Goal: Navigation & Orientation: Find specific page/section

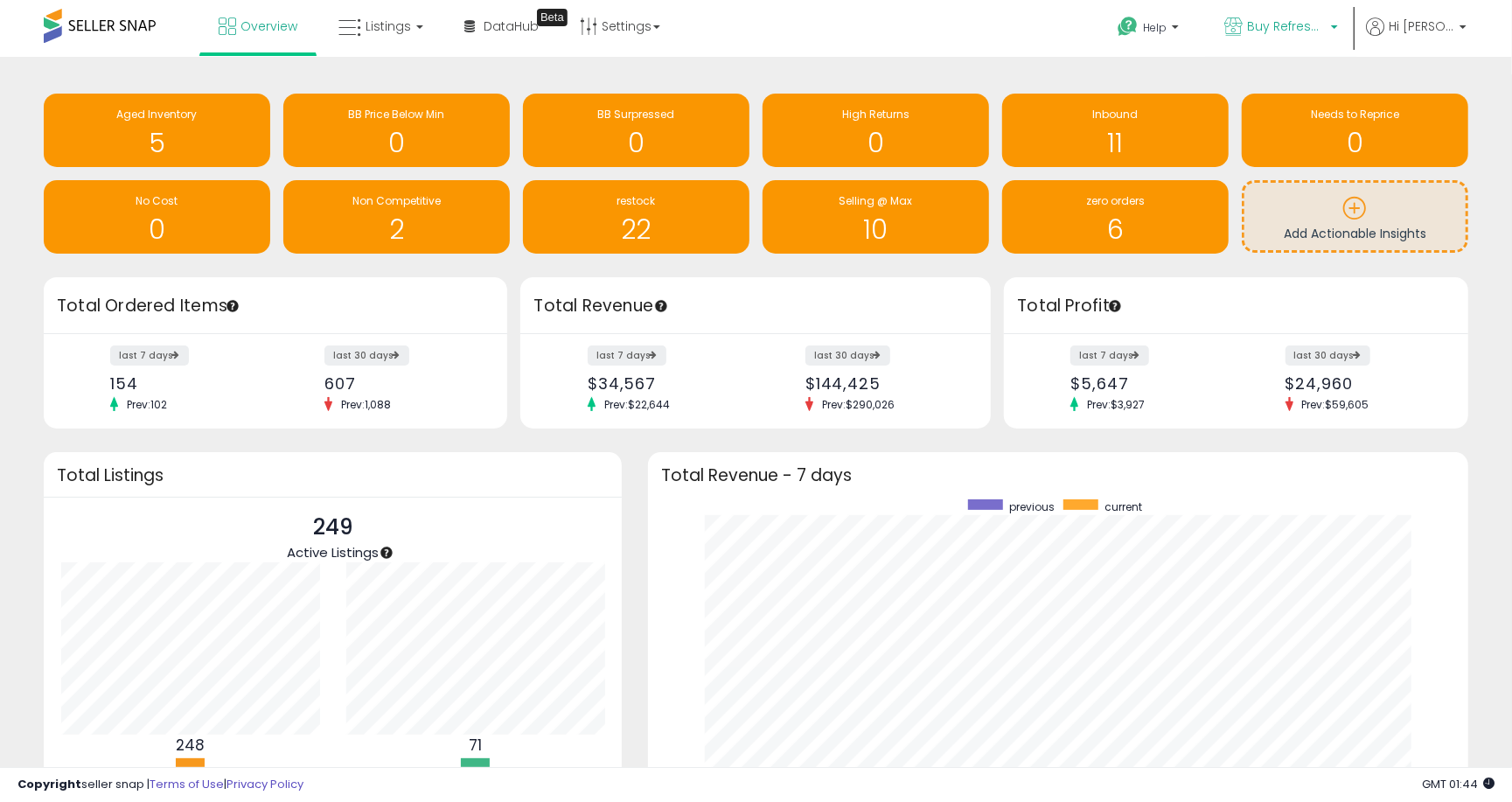
click at [1326, 30] on p "Buy Refreshed CA" at bounding box center [1281, 28] width 114 height 22
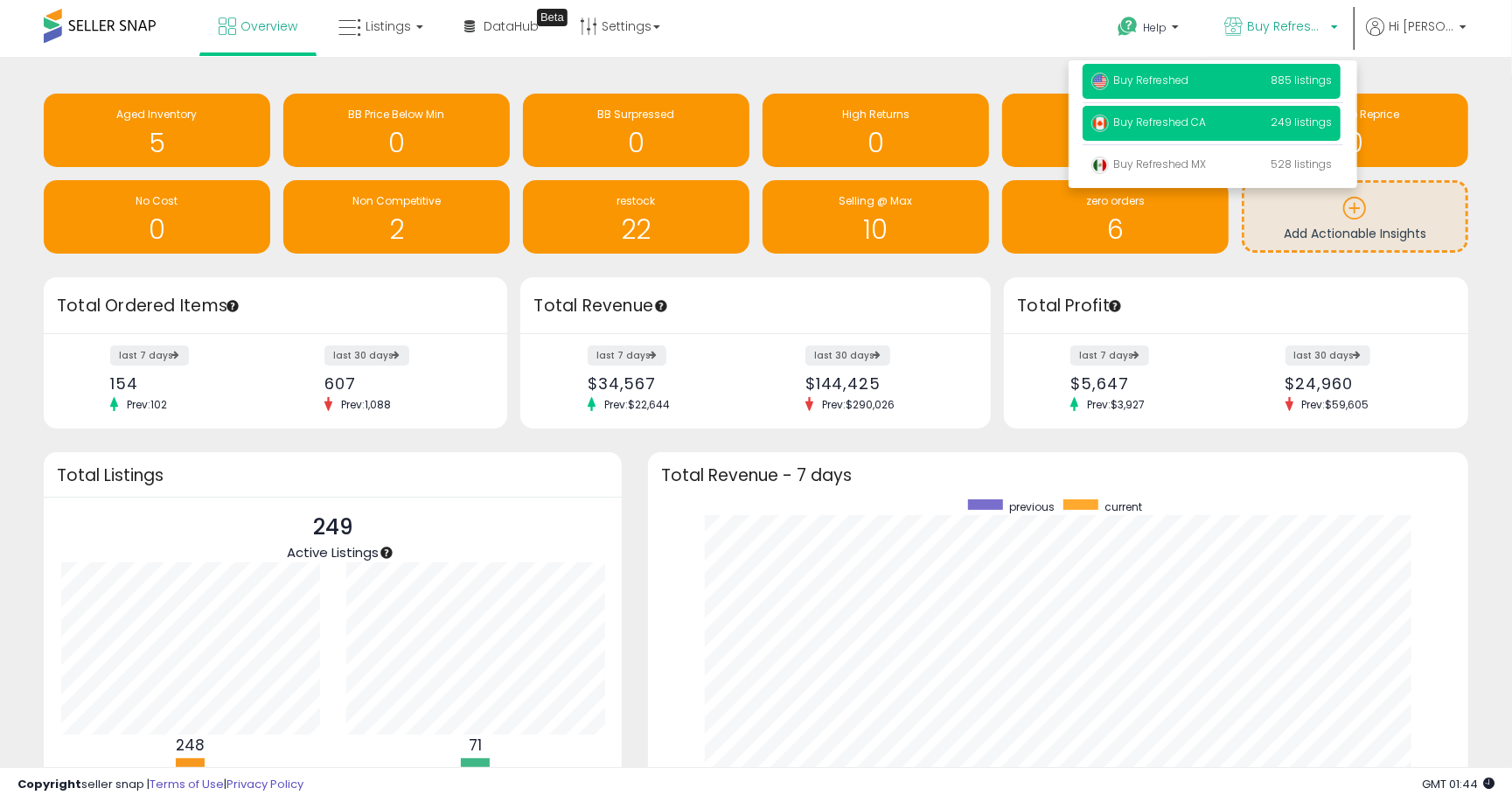
click at [1230, 79] on p "Buy Refreshed 885 listings" at bounding box center [1211, 82] width 258 height 35
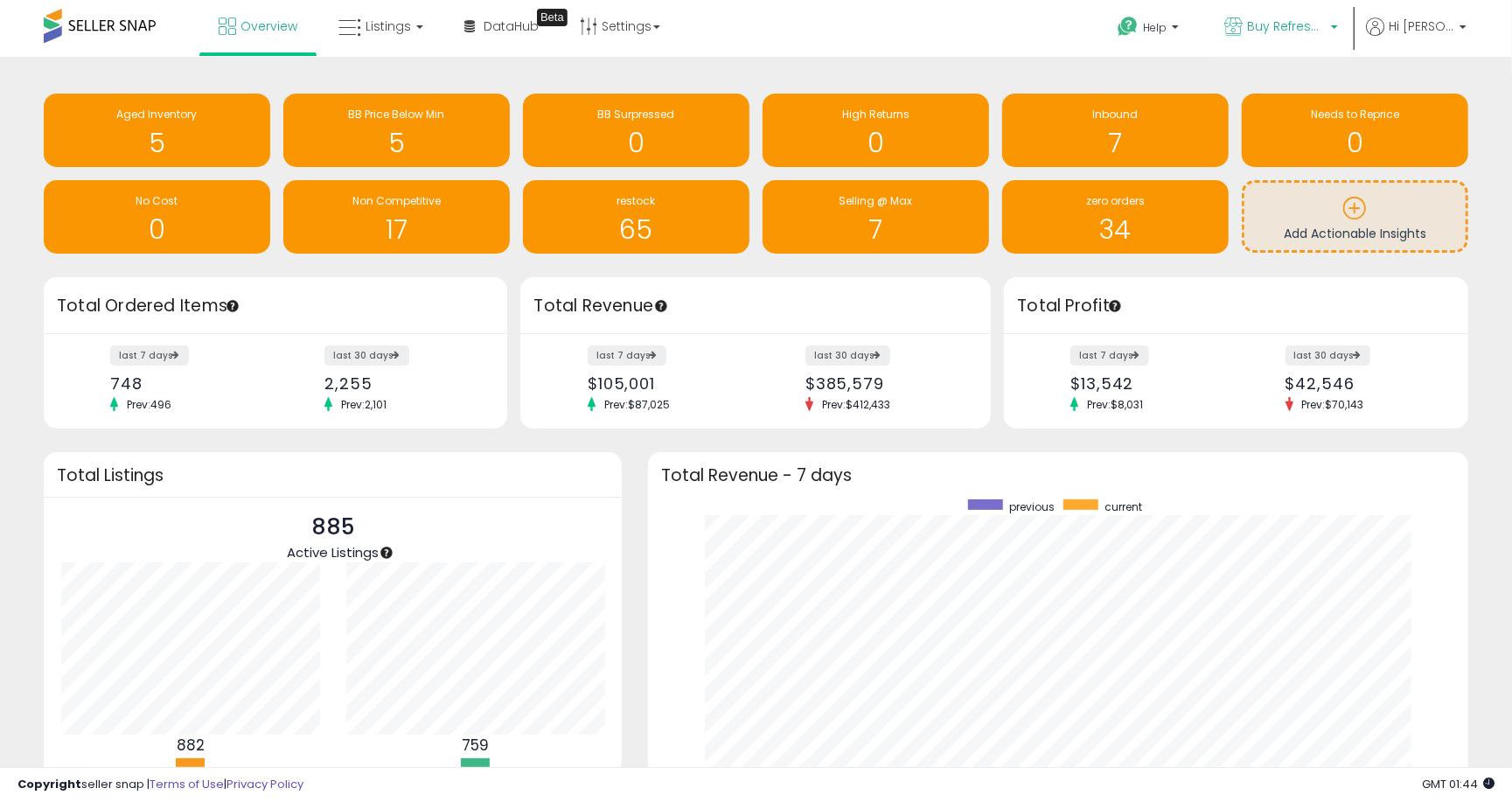
click at [1255, 25] on span "Buy Refreshed" at bounding box center [1286, 26] width 79 height 18
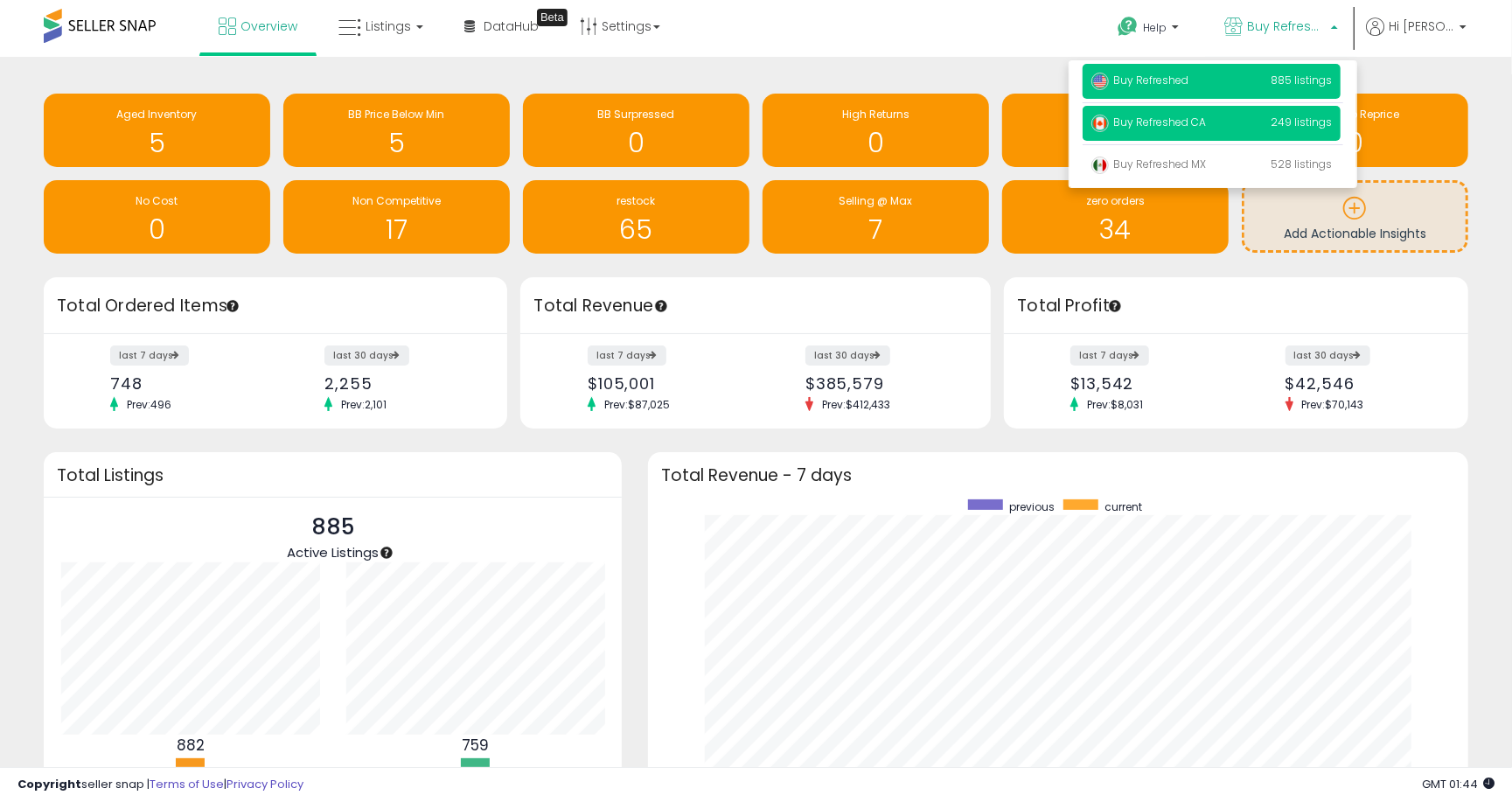
click at [1196, 117] on span "Buy Refreshed CA" at bounding box center [1148, 122] width 115 height 15
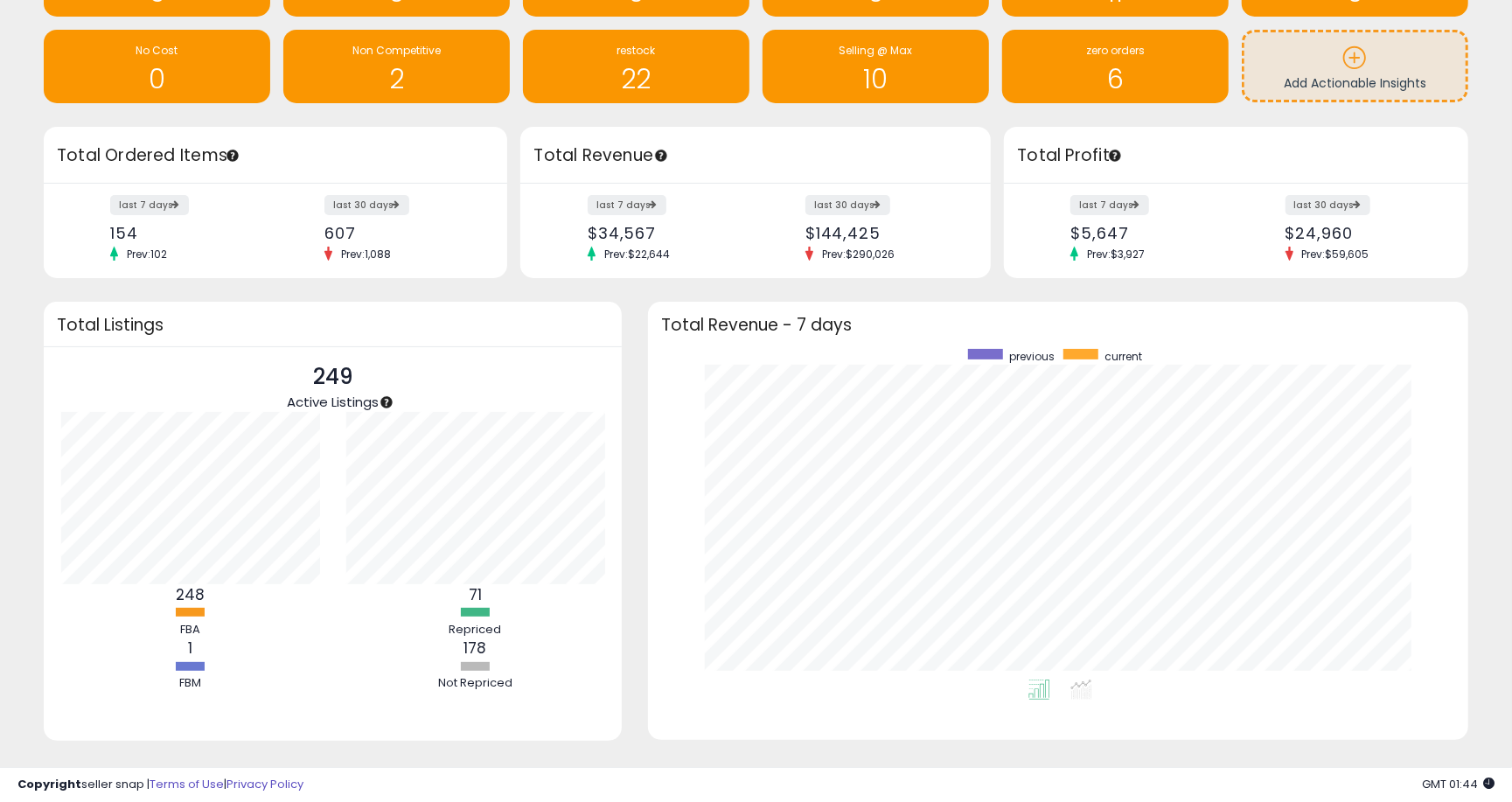
scroll to position [177, 0]
